Goal: Find specific page/section

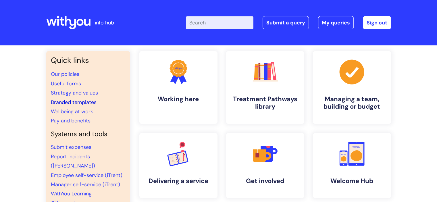
click at [63, 101] on link "Branded templates" at bounding box center [74, 102] width 46 height 7
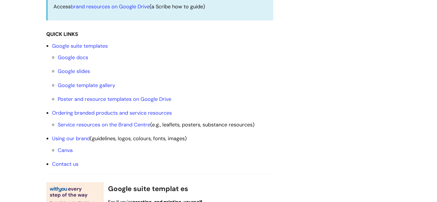
scroll to position [201, 0]
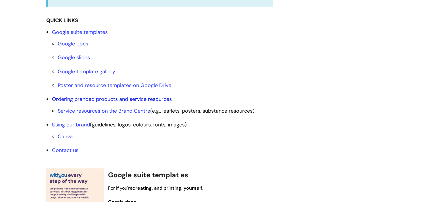
click at [108, 100] on link "Ordering branded products and service resources" at bounding box center [112, 99] width 120 height 7
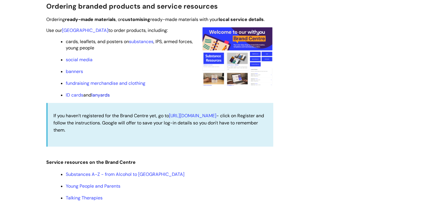
click at [98, 97] on link "lanyards" at bounding box center [100, 95] width 18 height 6
